Goal: Transaction & Acquisition: Book appointment/travel/reservation

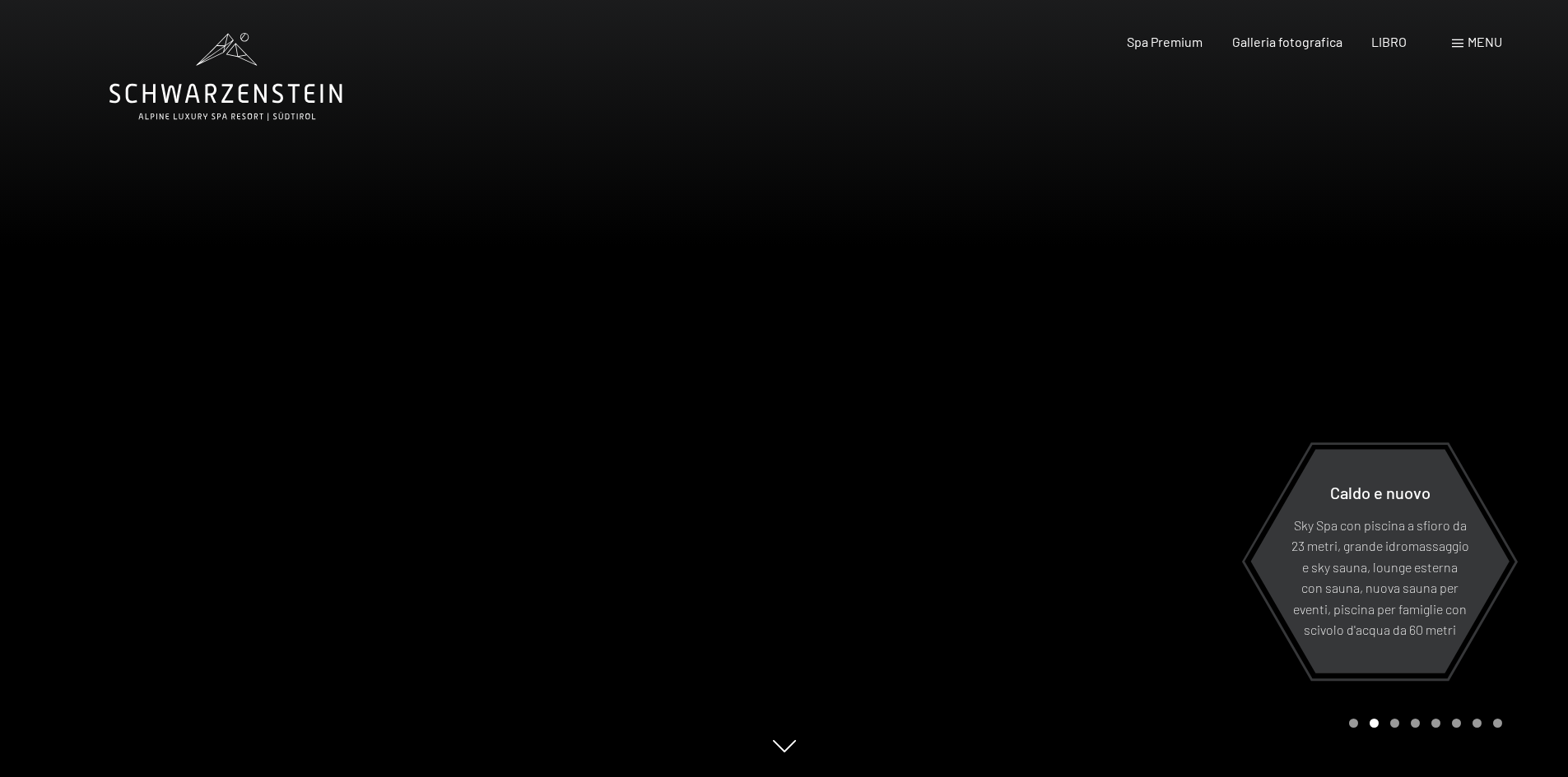
drag, startPoint x: 1224, startPoint y: 335, endPoint x: 499, endPoint y: 308, distance: 725.5
click at [499, 776] on div at bounding box center [784, 777] width 1349 height 0
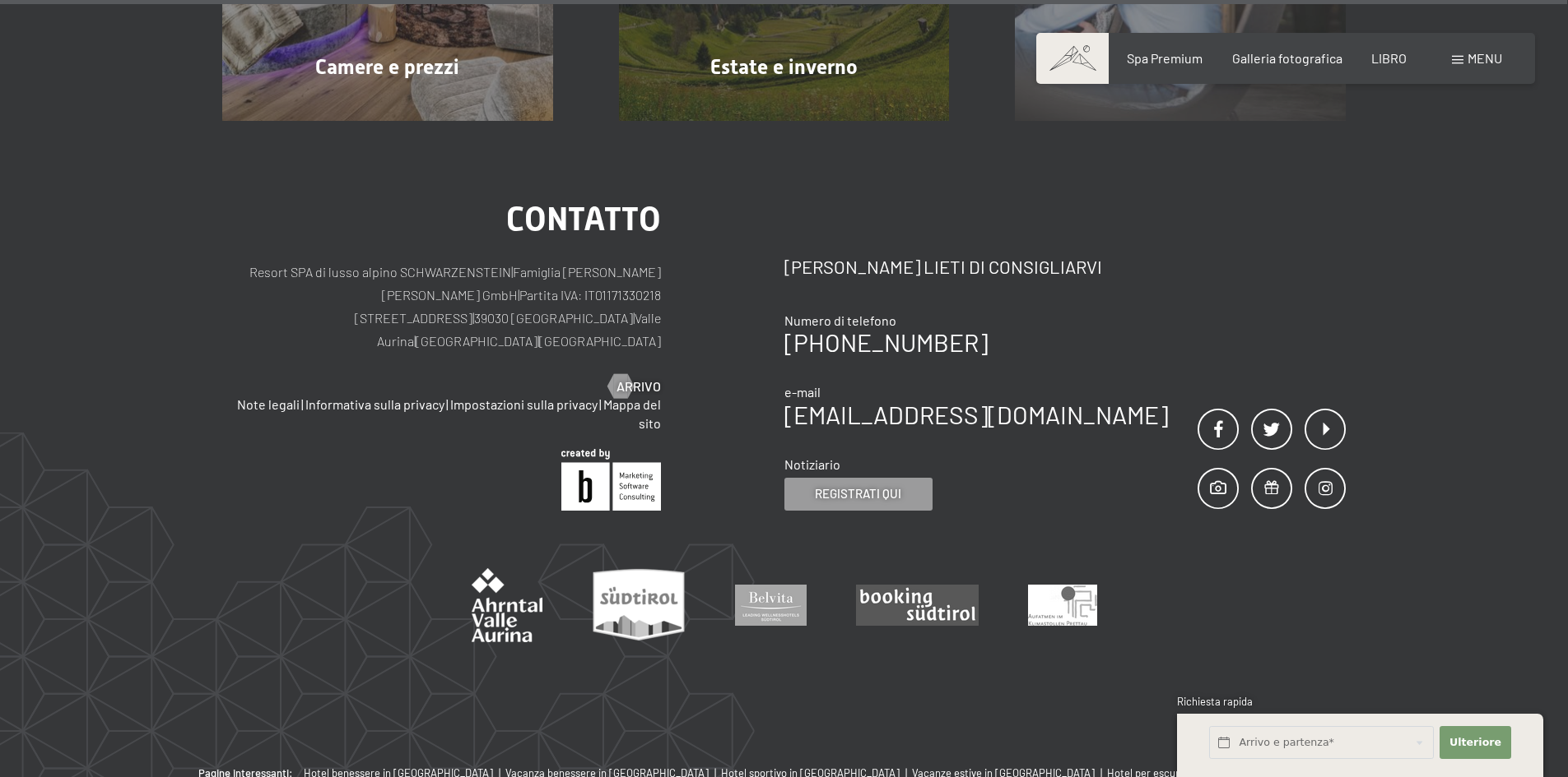
scroll to position [8448, 0]
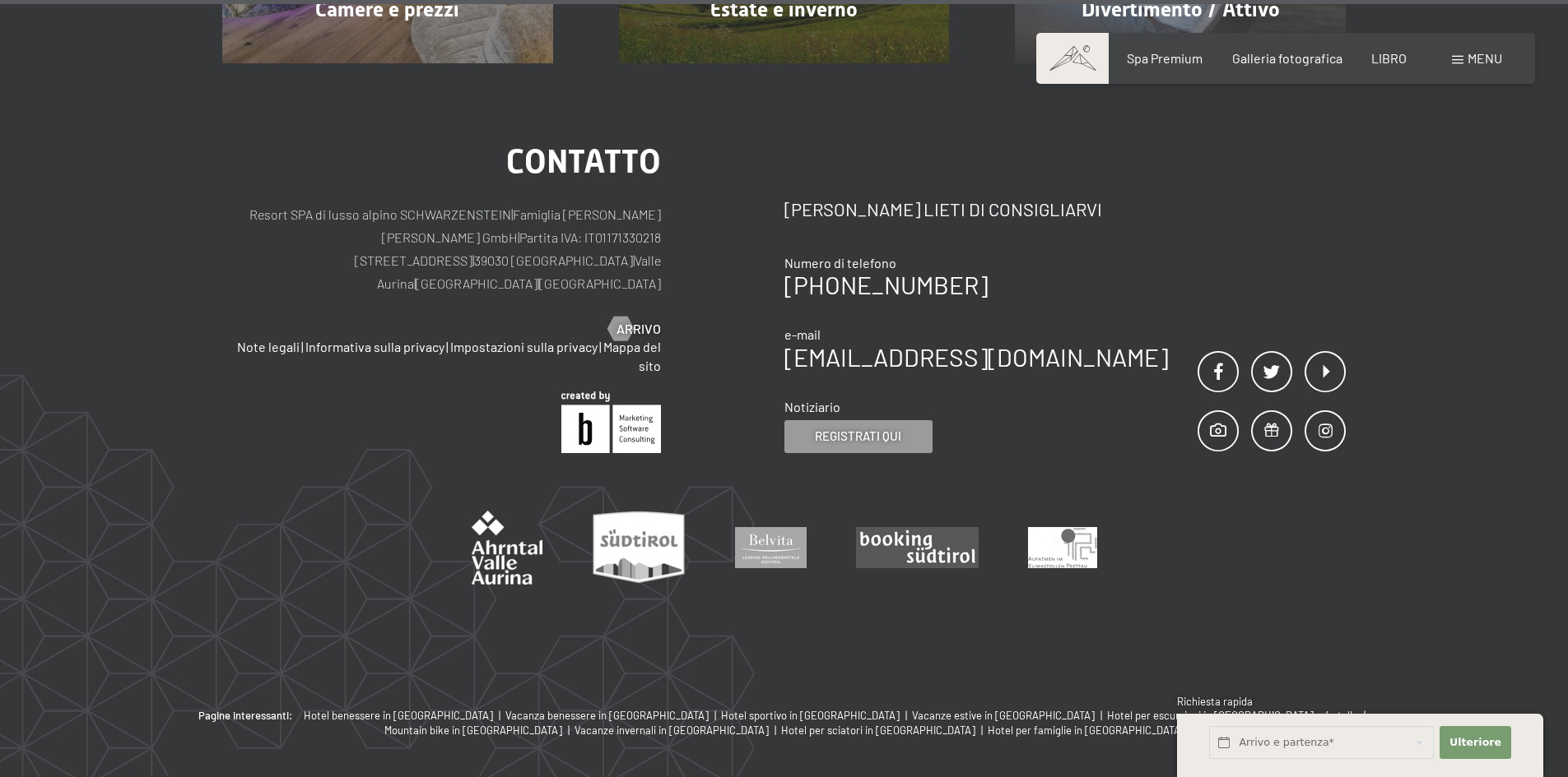
click at [1474, 57] on font "menu" at bounding box center [1484, 58] width 34 height 16
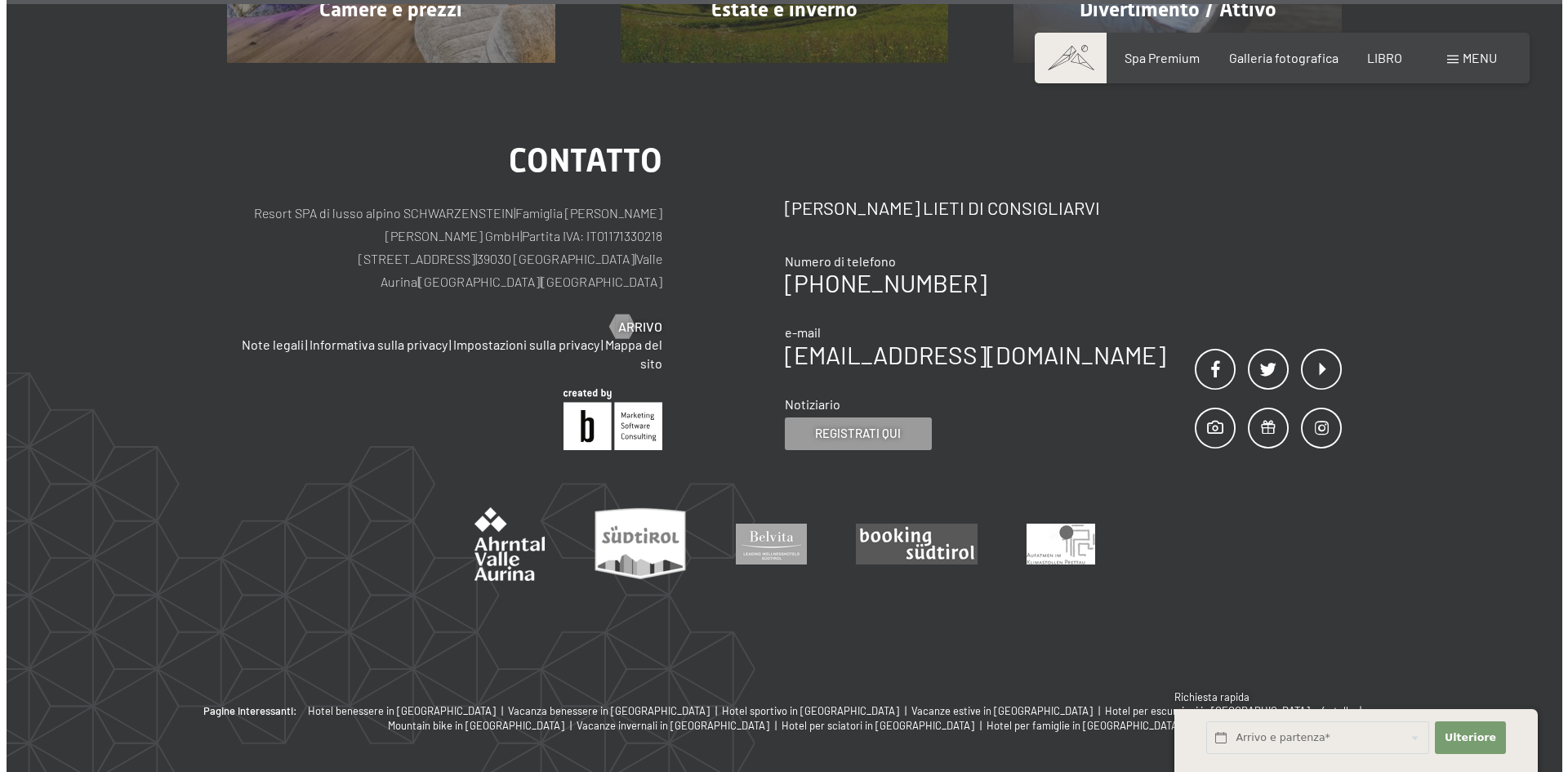
scroll to position [8430, 0]
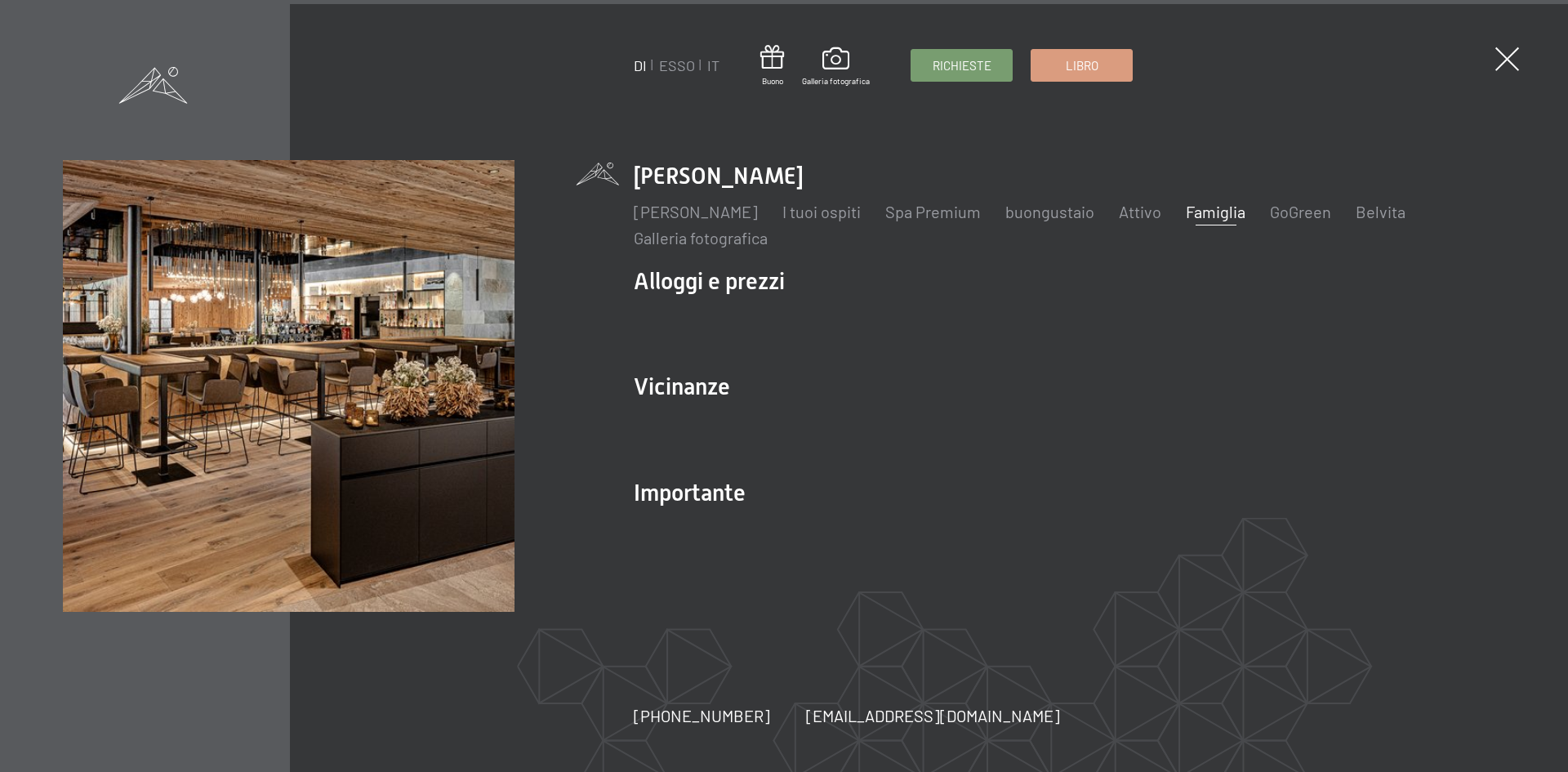
click at [1245, 212] on font "Famiglia" at bounding box center [1215, 211] width 60 height 19
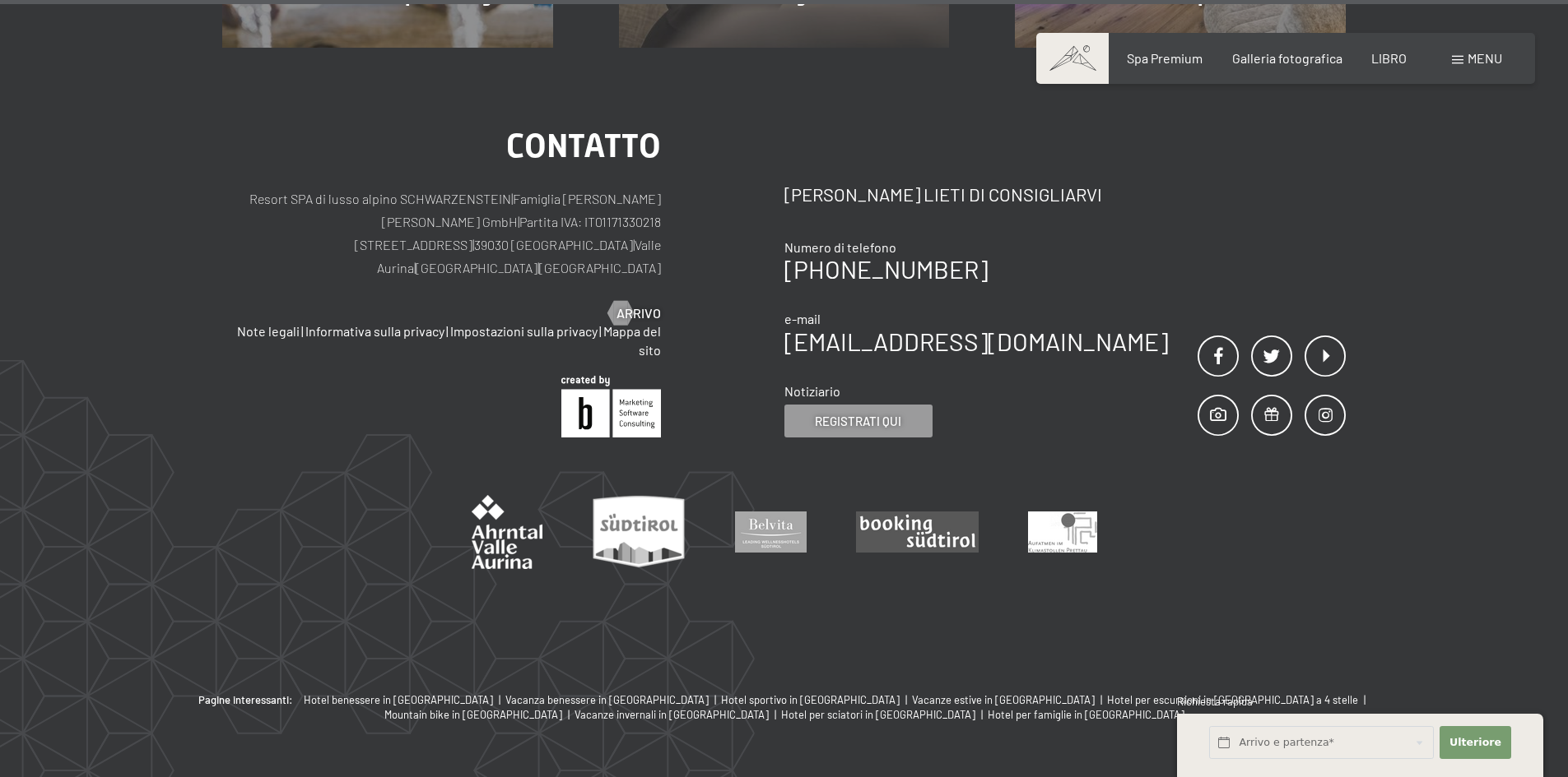
scroll to position [13020, 0]
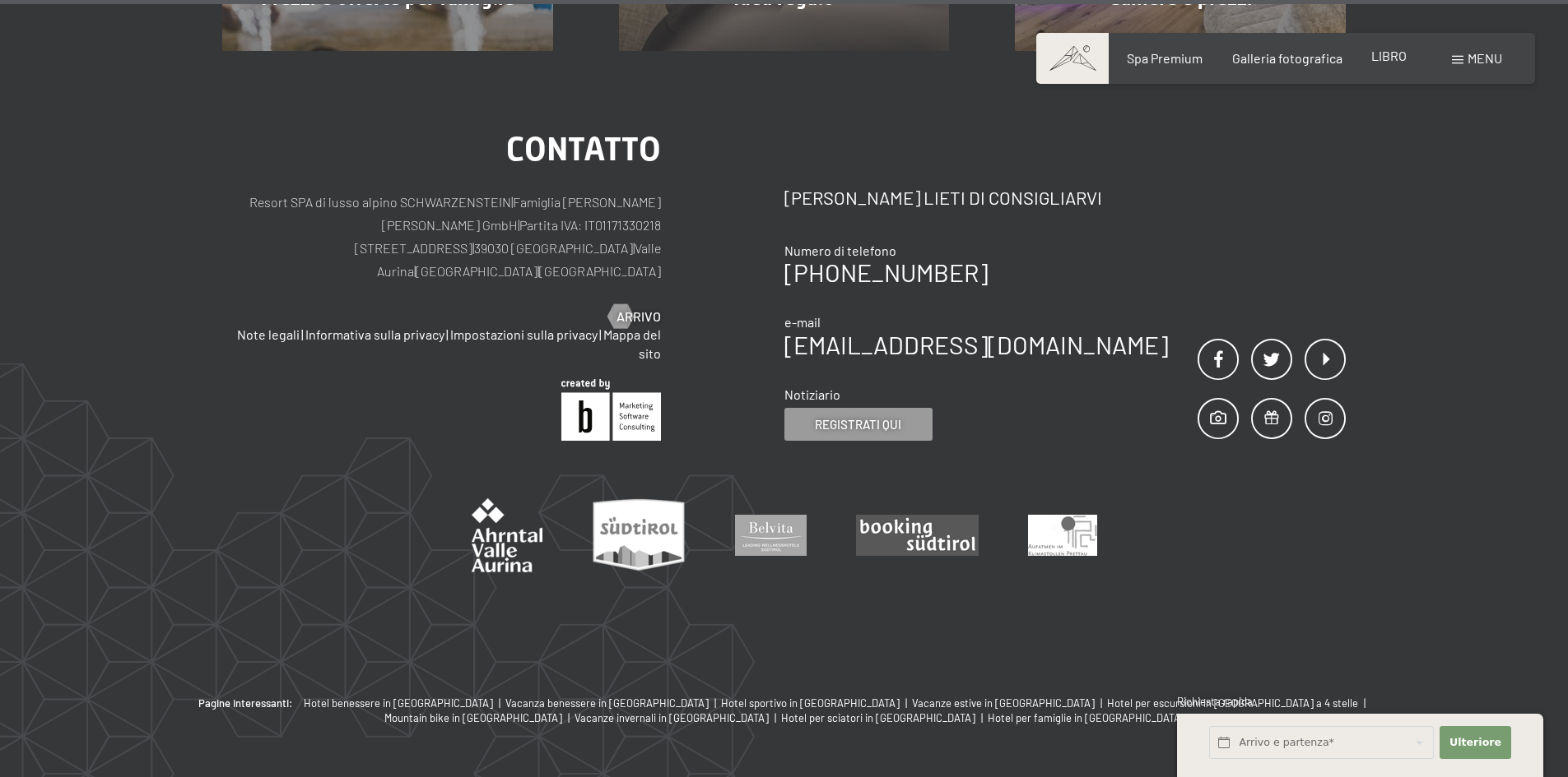
click at [1383, 60] on font "LIBRO" at bounding box center [1389, 55] width 35 height 16
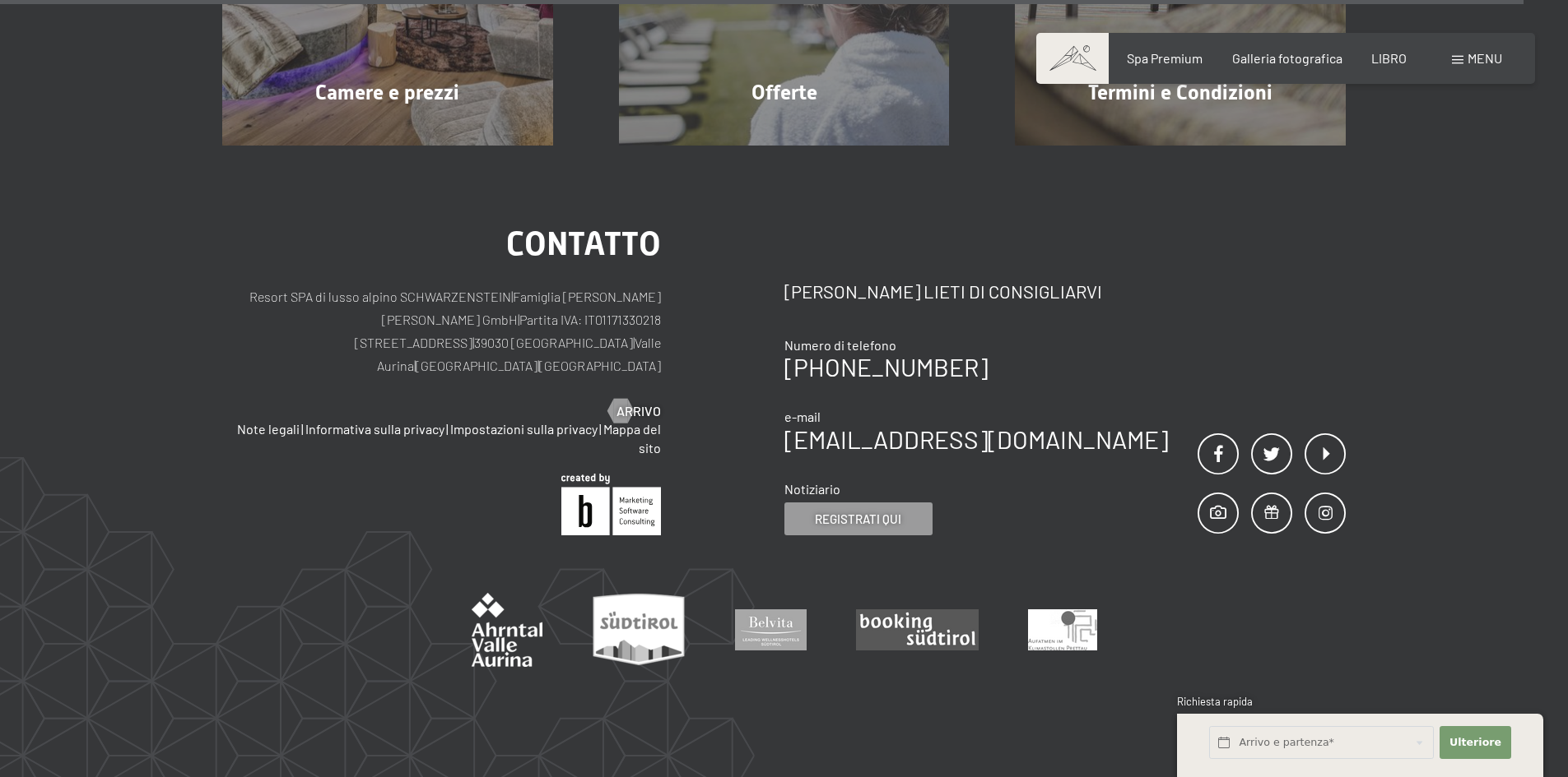
scroll to position [5463, 0]
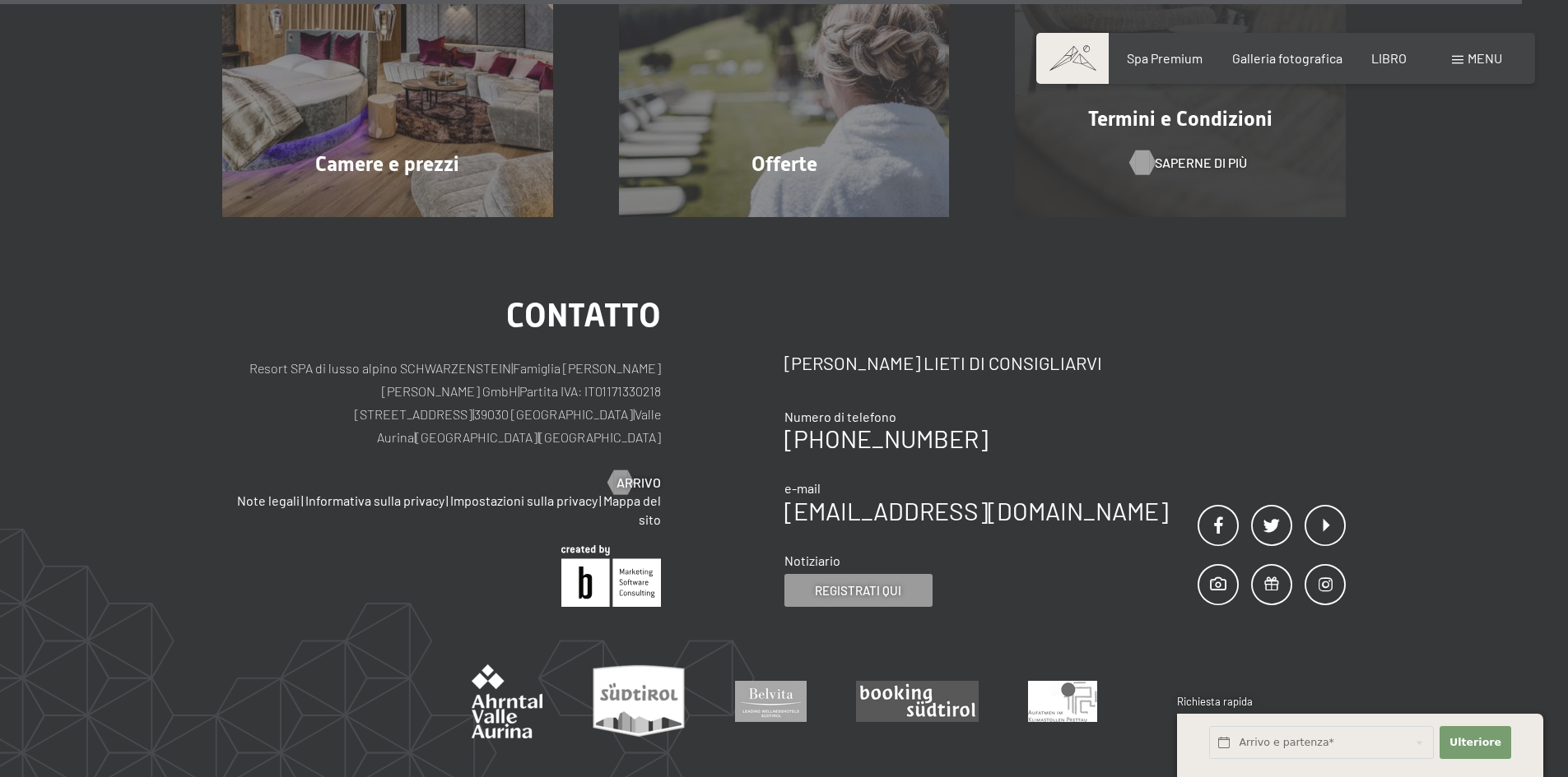
click at [1181, 154] on font "Saperne di più" at bounding box center [1200, 162] width 92 height 16
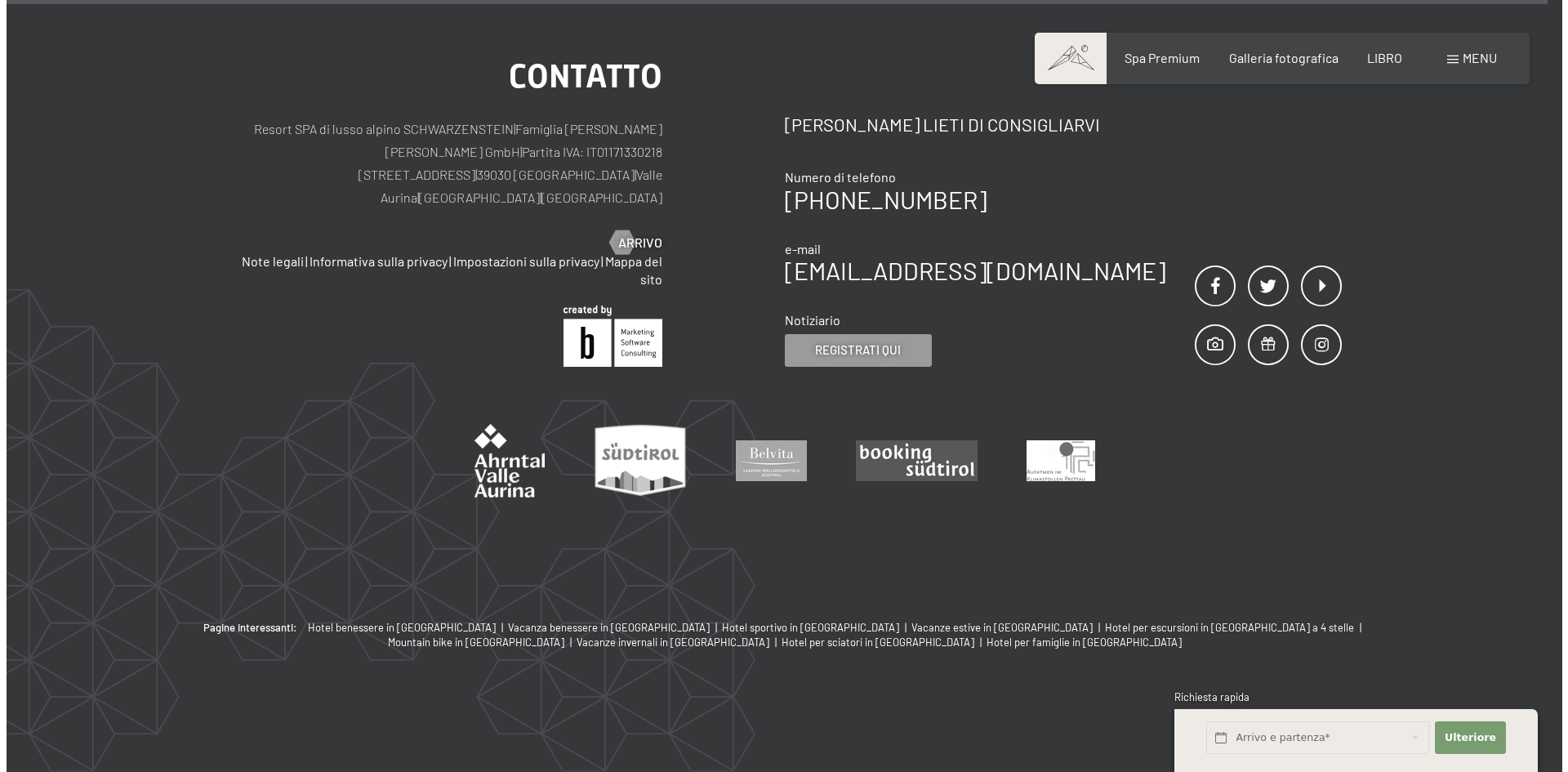
scroll to position [2061, 0]
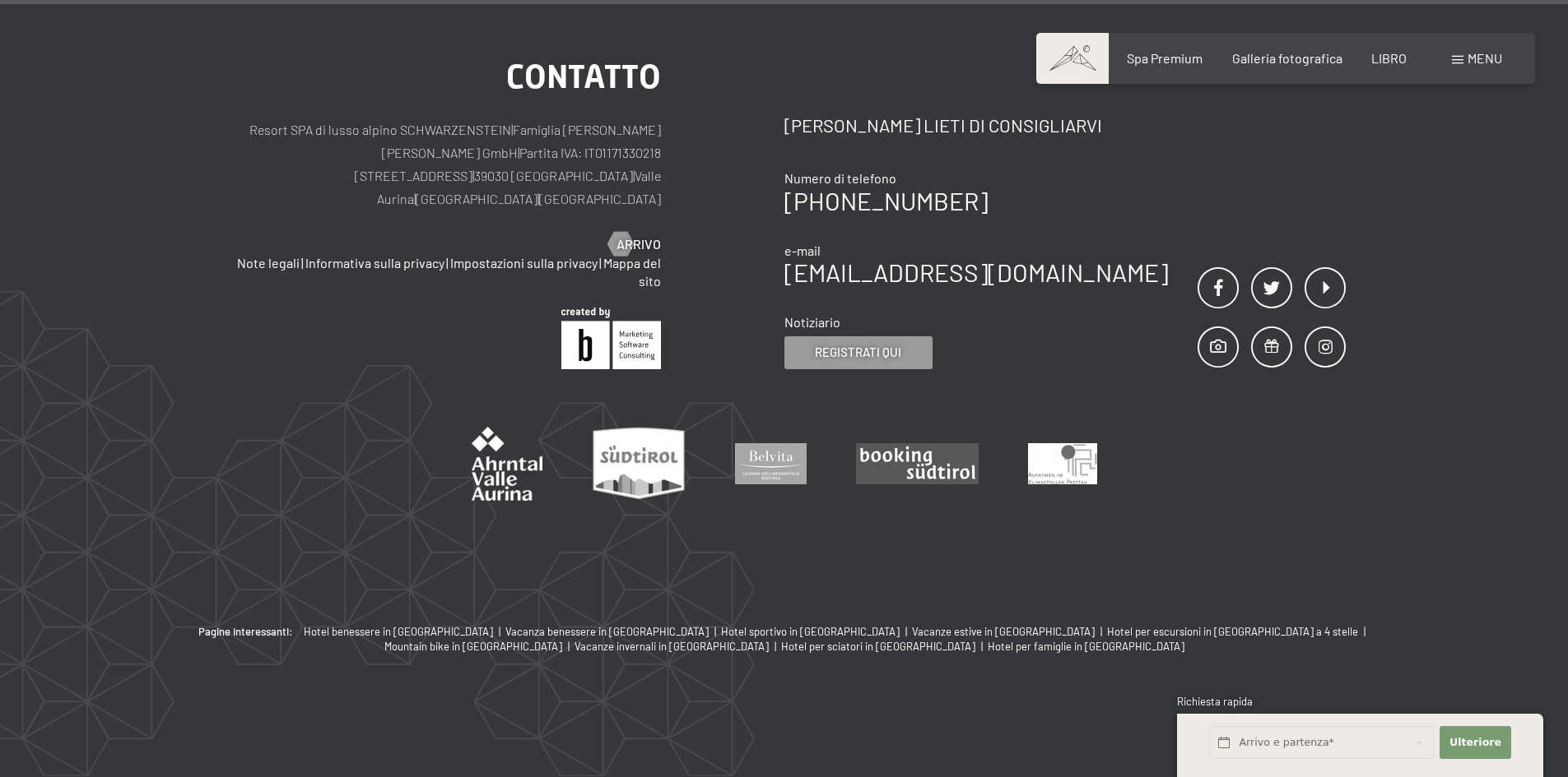
click at [1472, 55] on font "menu" at bounding box center [1484, 58] width 34 height 16
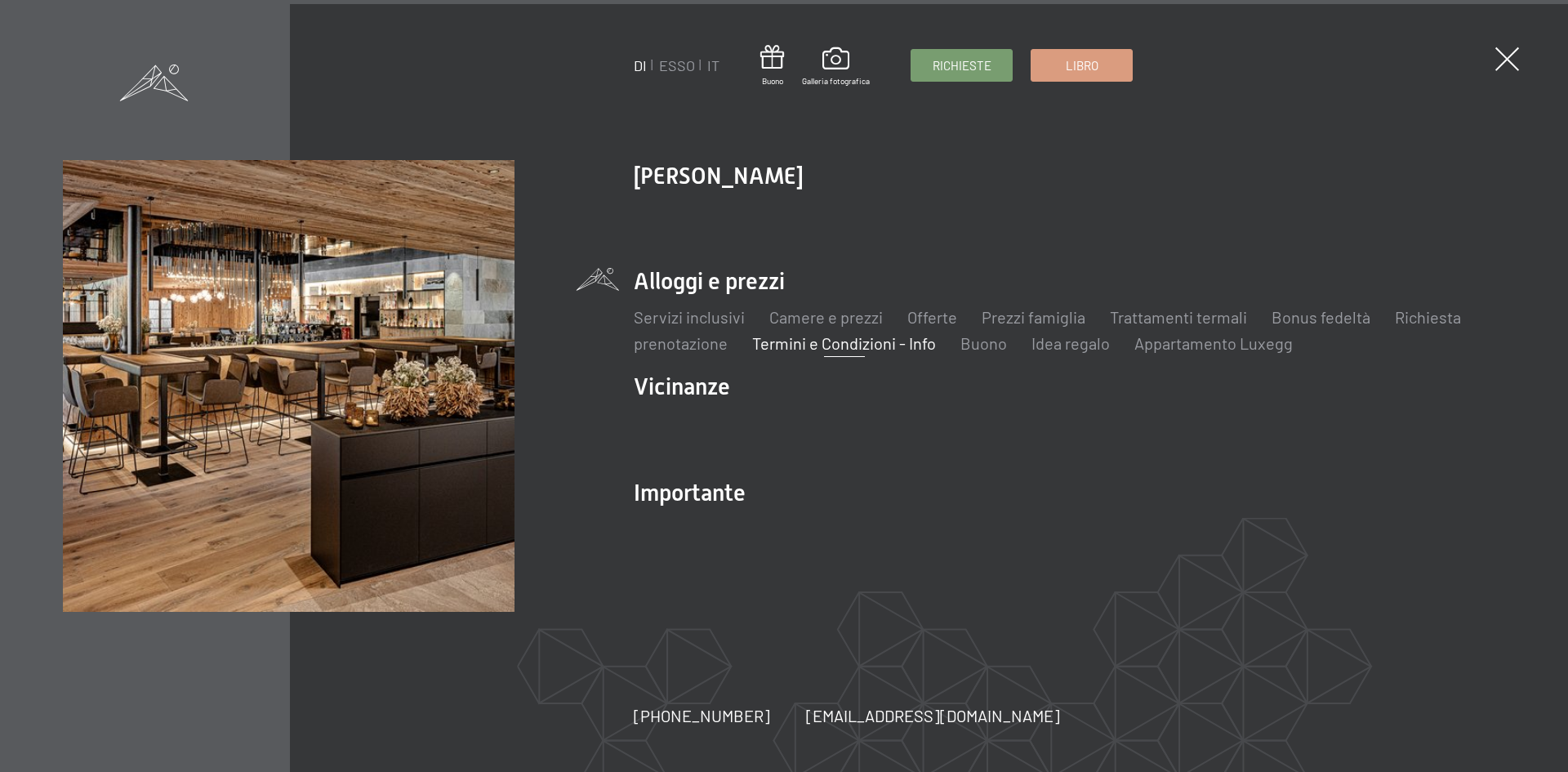
click at [150, 80] on span at bounding box center [154, 83] width 68 height 37
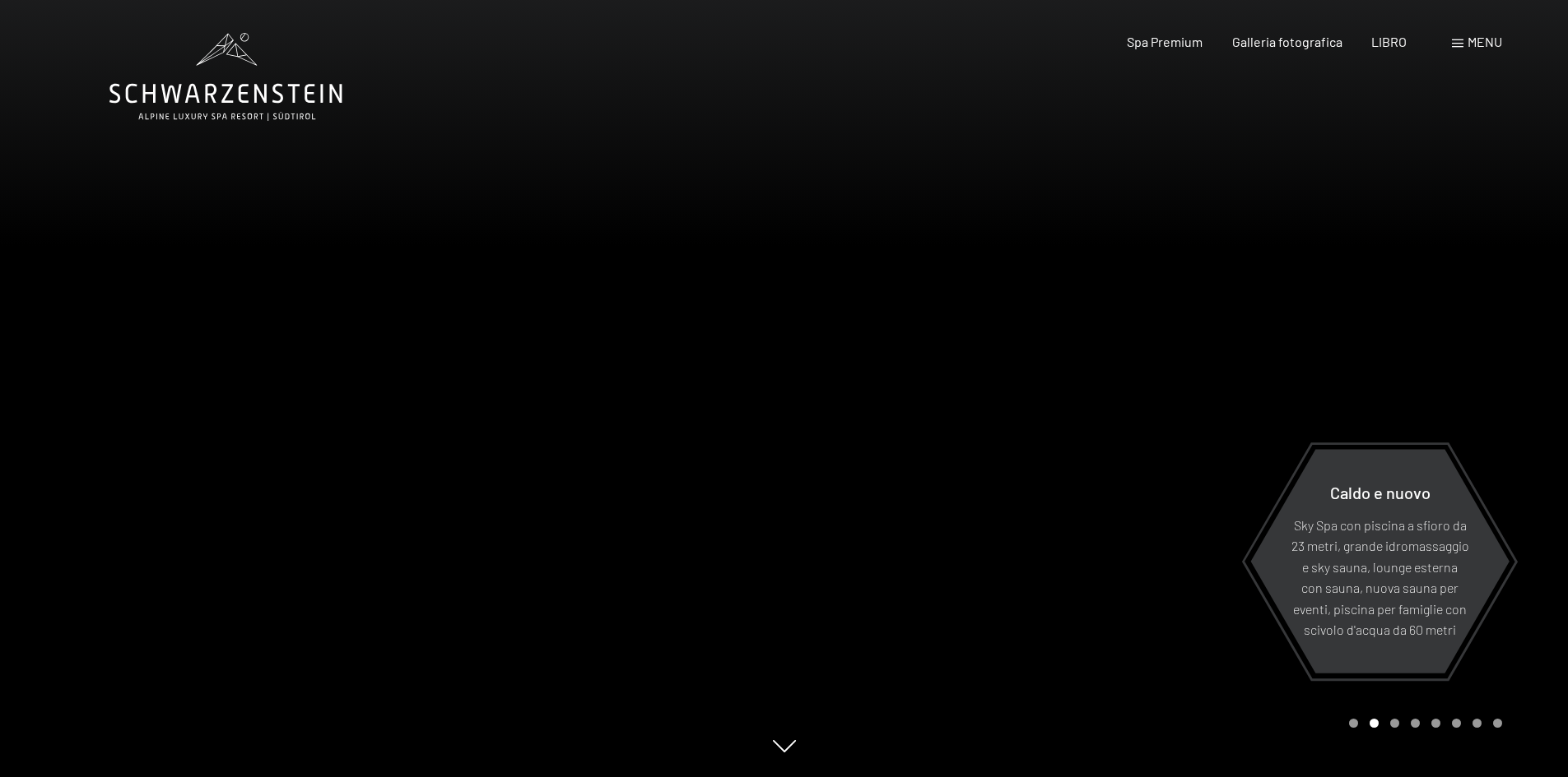
click at [222, 87] on icon at bounding box center [226, 76] width 233 height 88
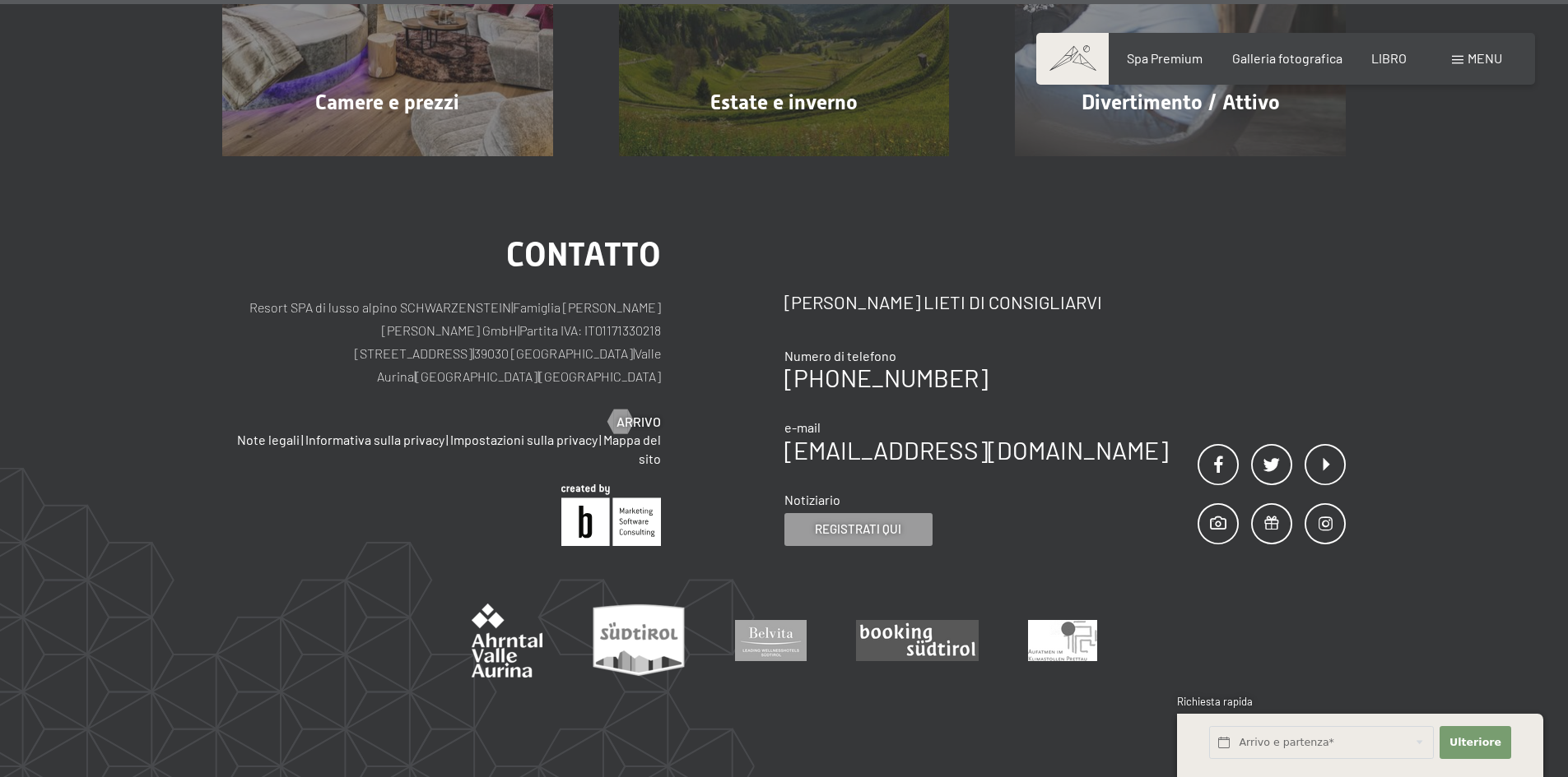
scroll to position [8448, 0]
